Goal: Navigation & Orientation: Find specific page/section

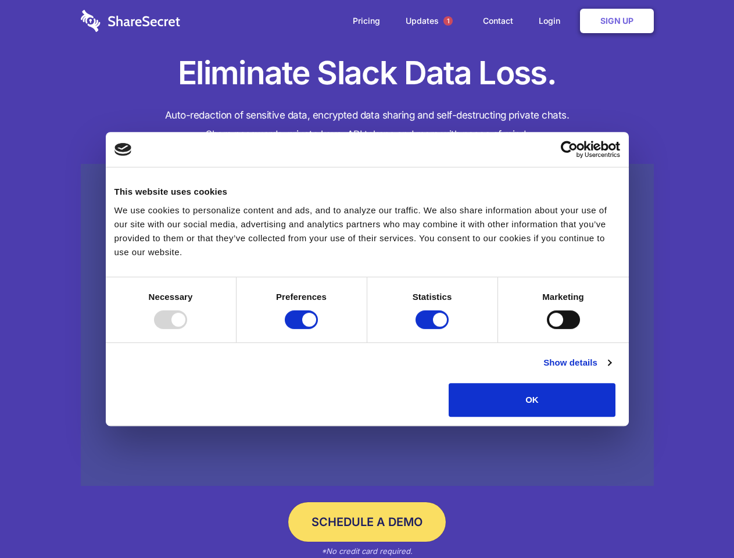
click at [187, 329] on div at bounding box center [170, 319] width 33 height 19
click at [318, 329] on input "Preferences" at bounding box center [301, 319] width 33 height 19
checkbox input "false"
click at [434, 329] on input "Statistics" at bounding box center [432, 319] width 33 height 19
checkbox input "false"
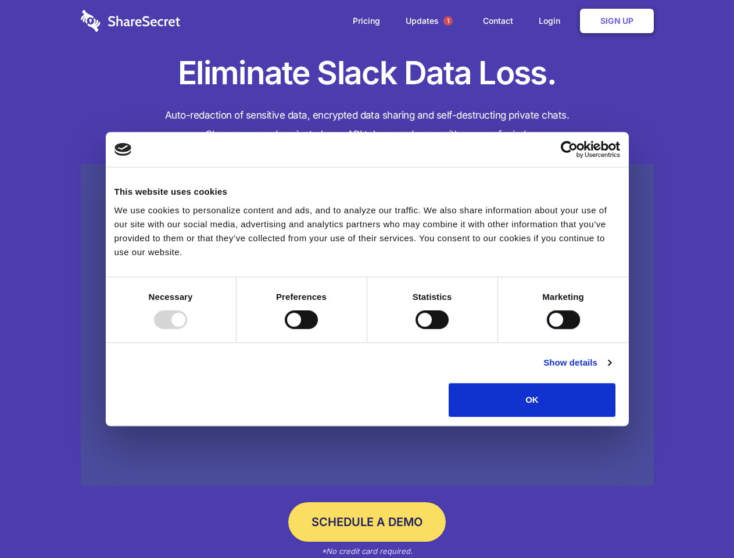
click at [547, 329] on input "Marketing" at bounding box center [563, 319] width 33 height 19
checkbox input "true"
click at [611, 370] on link "Show details" at bounding box center [577, 363] width 67 height 14
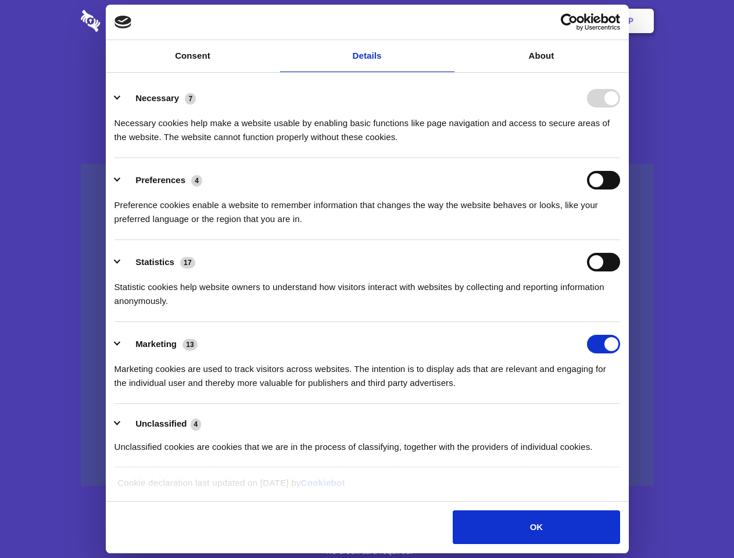
click at [620, 158] on li "Necessary 7 Necessary cookies help make a website usable by enabling basic func…" at bounding box center [368, 117] width 506 height 82
click at [448, 21] on span "1" at bounding box center [448, 20] width 9 height 9
